Goal: Information Seeking & Learning: Check status

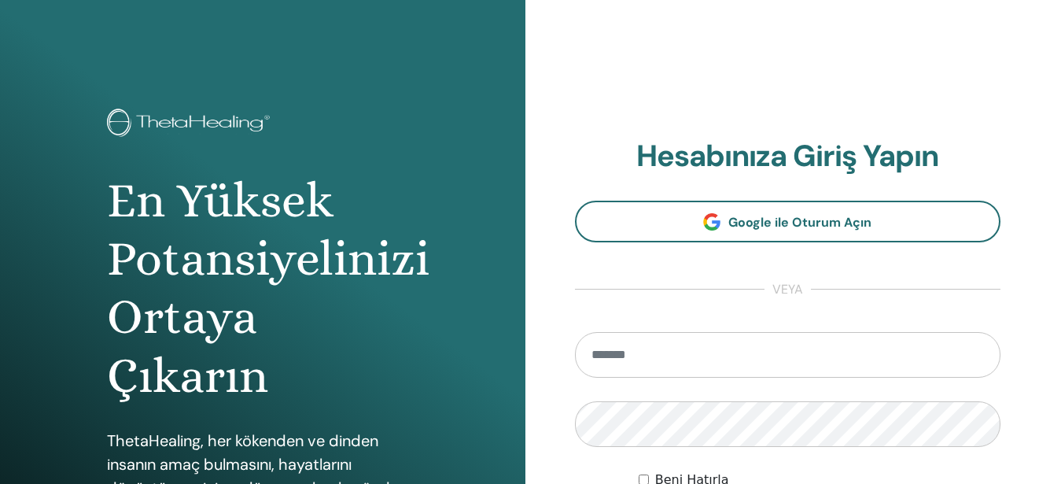
type input "**********"
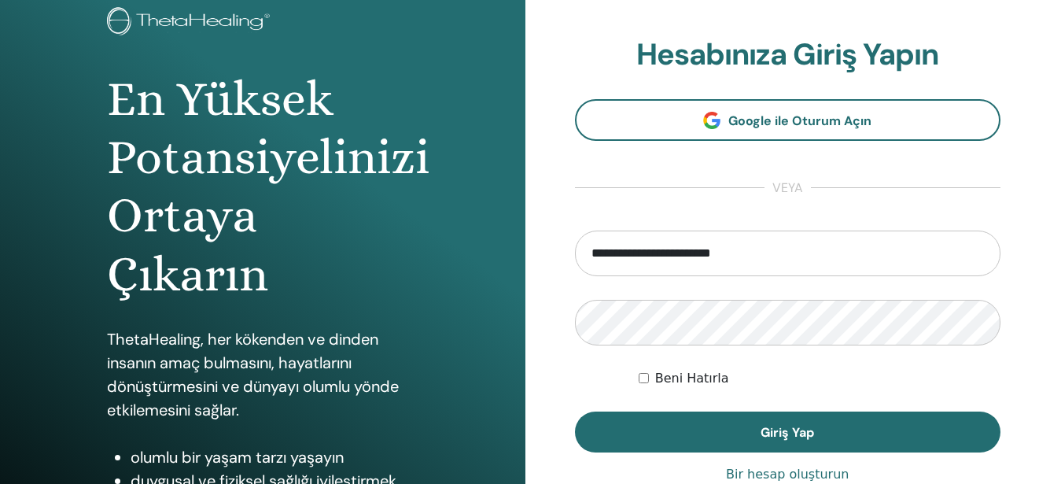
scroll to position [107, 0]
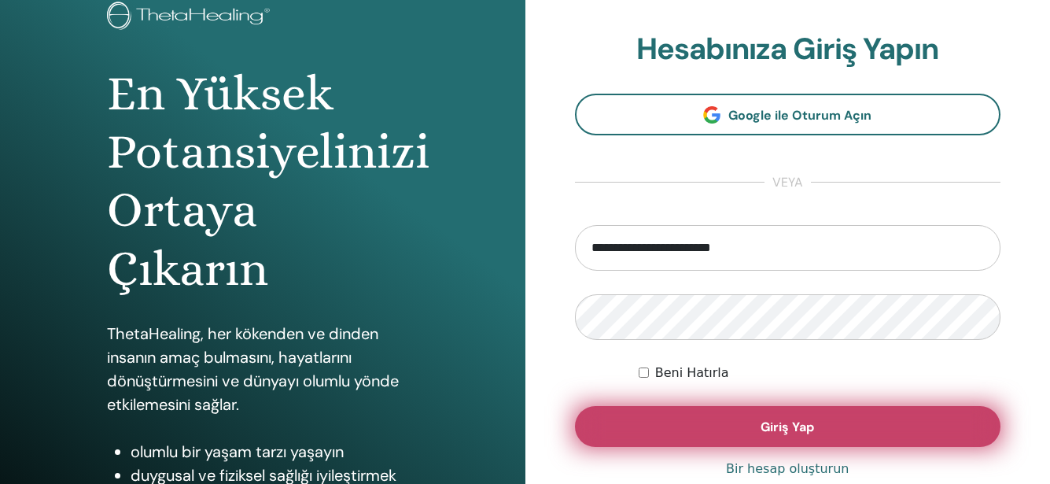
click at [694, 426] on button "Giriş Yap" at bounding box center [788, 426] width 426 height 41
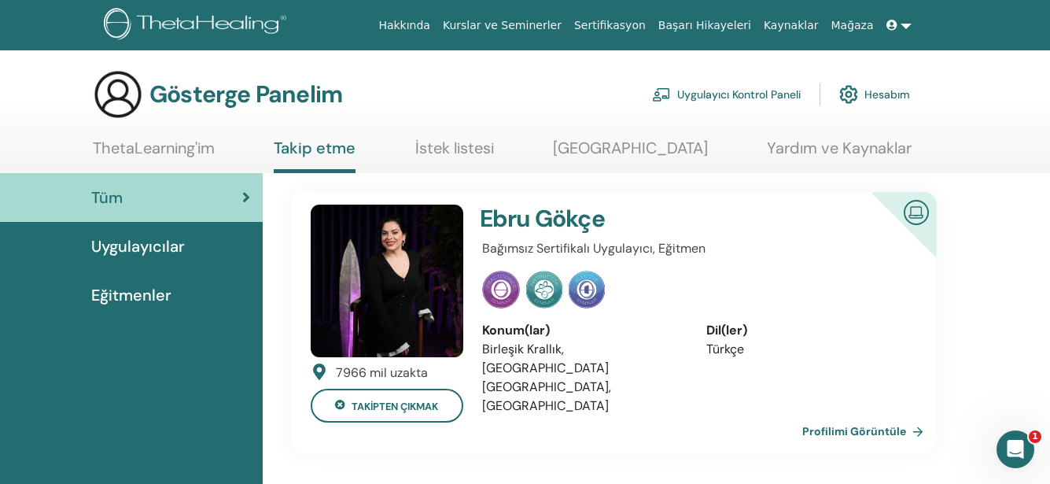
click at [880, 92] on font "Hesabım" at bounding box center [888, 95] width 46 height 14
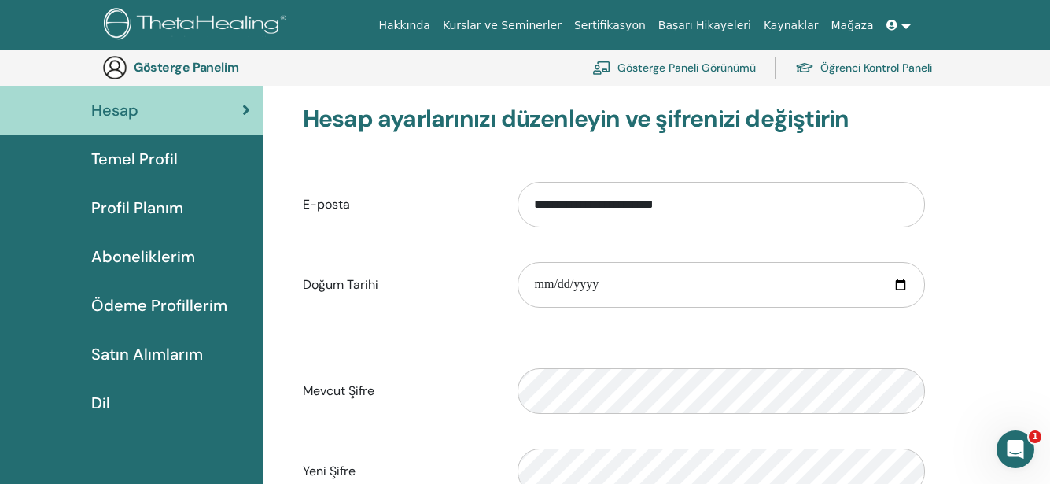
scroll to position [164, 0]
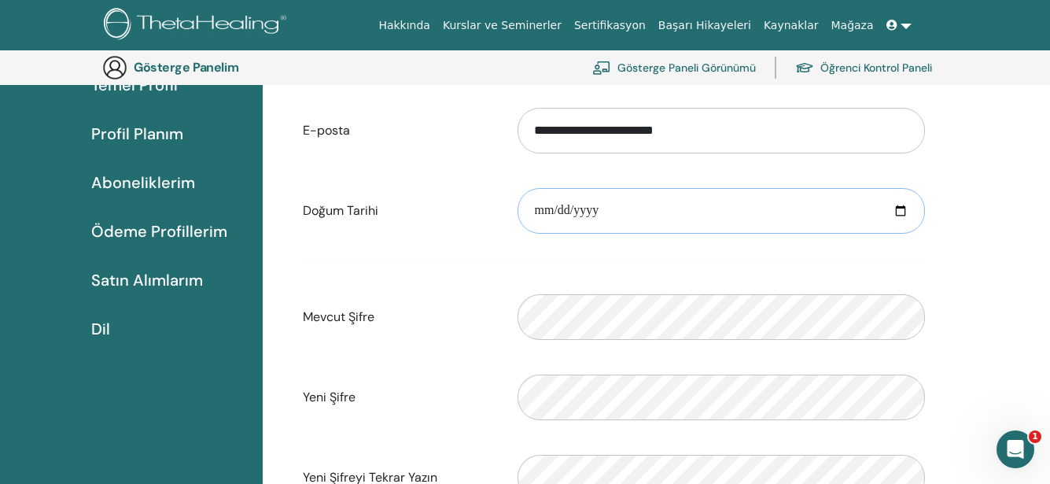
click at [907, 216] on input "date" at bounding box center [722, 211] width 408 height 46
type input "**********"
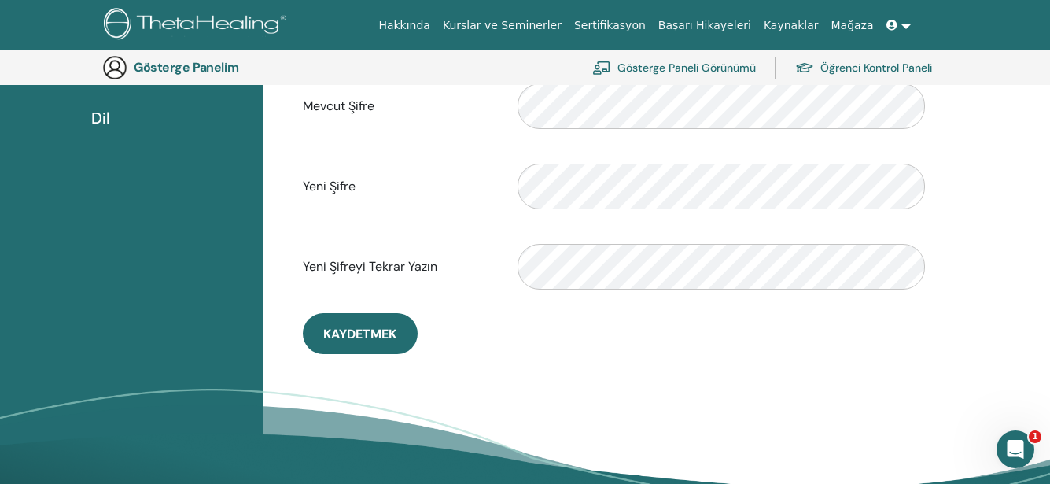
scroll to position [353, 0]
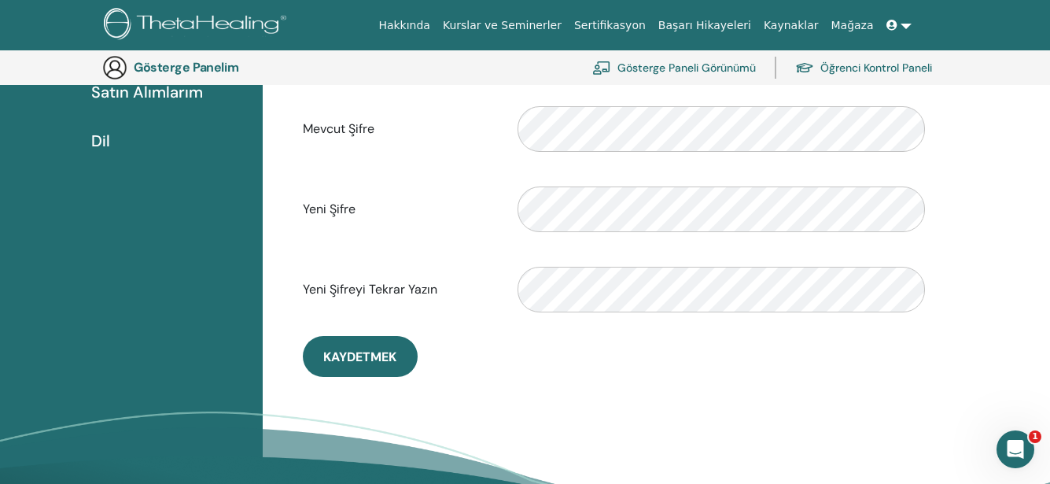
click at [857, 72] on font "Öğrenci Kontrol Paneli" at bounding box center [877, 68] width 112 height 14
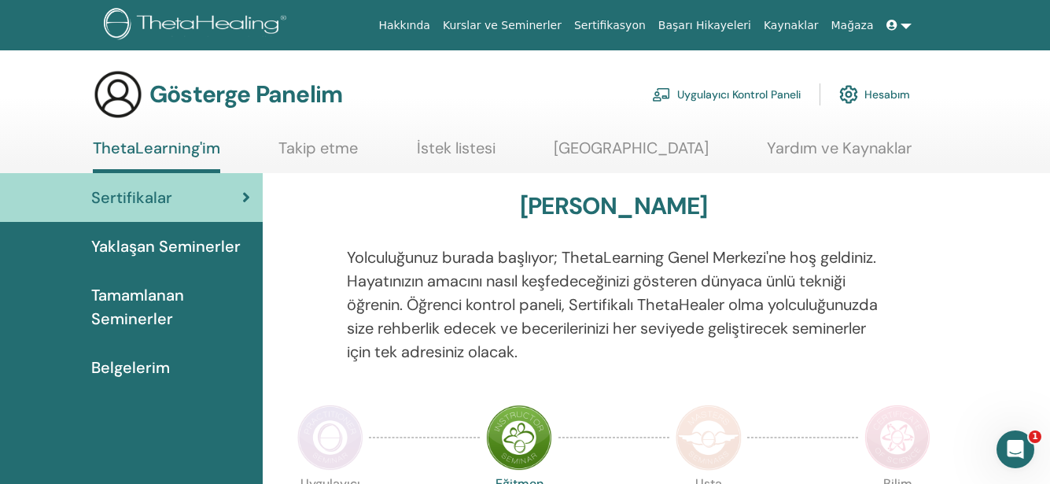
click at [646, 27] on font "Sertifikasyon" at bounding box center [610, 25] width 72 height 13
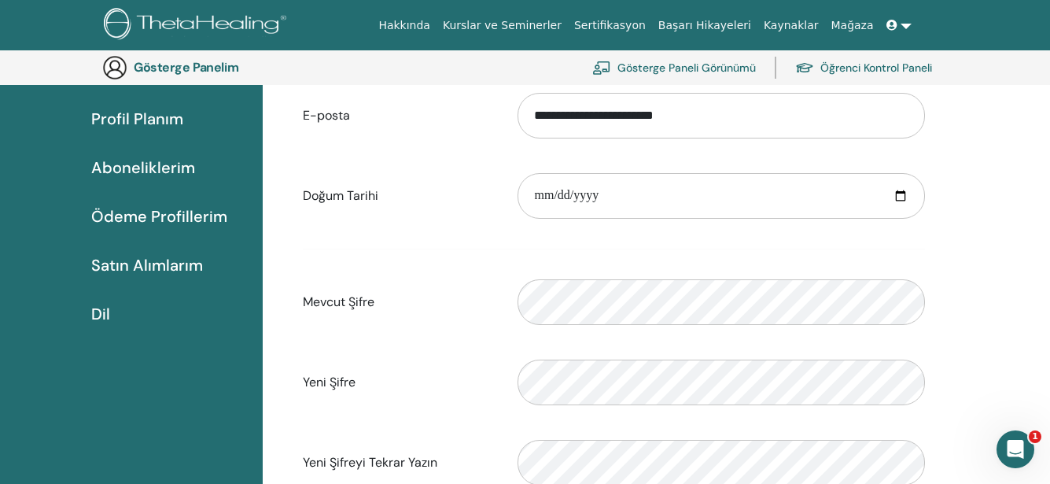
scroll to position [171, 0]
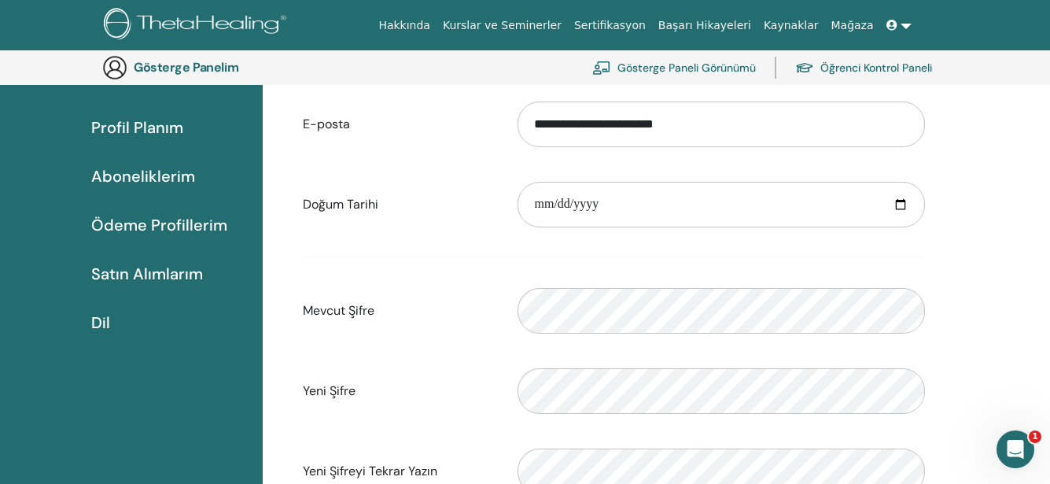
click at [906, 26] on link at bounding box center [899, 25] width 38 height 29
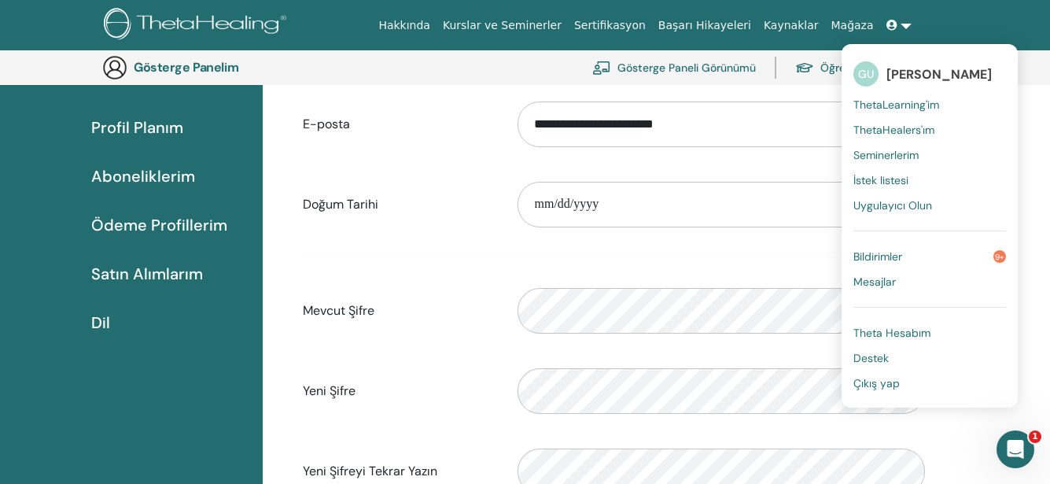
click at [895, 335] on font "Theta Hesabım" at bounding box center [892, 333] width 77 height 14
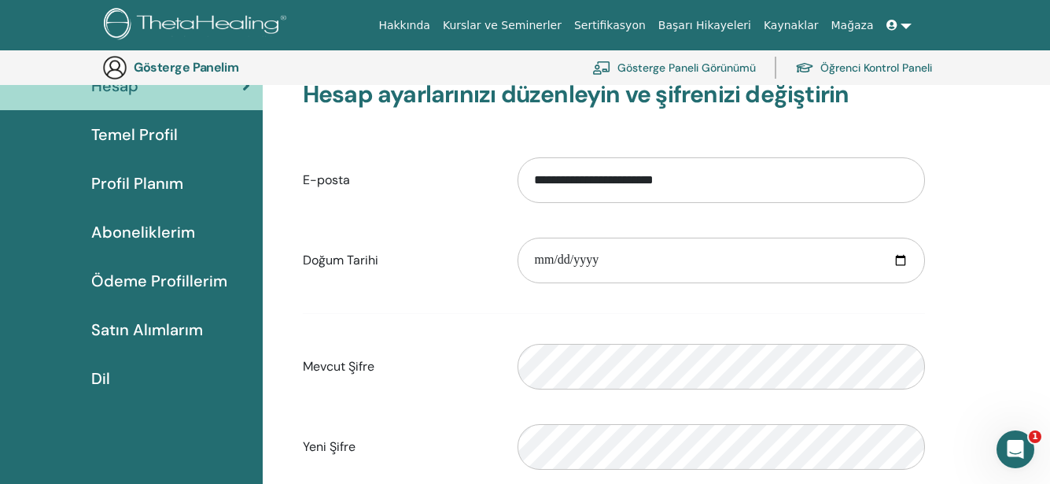
scroll to position [111, 0]
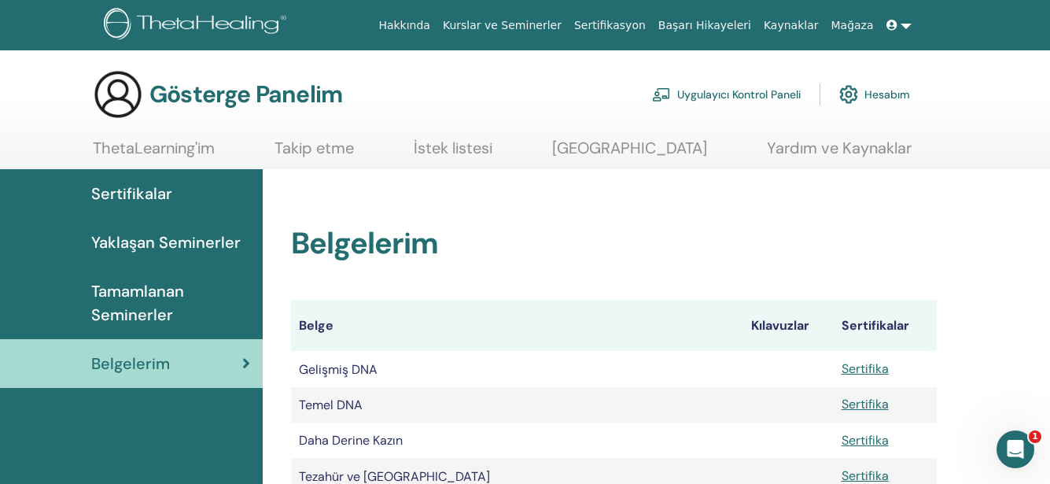
click at [139, 293] on font "Tamamlanan Seminerler" at bounding box center [137, 303] width 93 height 44
